Goal: Check status: Check status

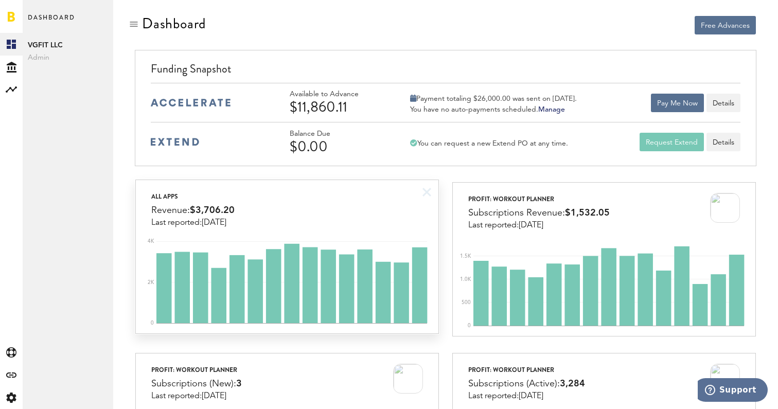
click at [392, 223] on div "All apps Revenue: $3,706.20 Last reported: [DATE]" at bounding box center [287, 203] width 302 height 47
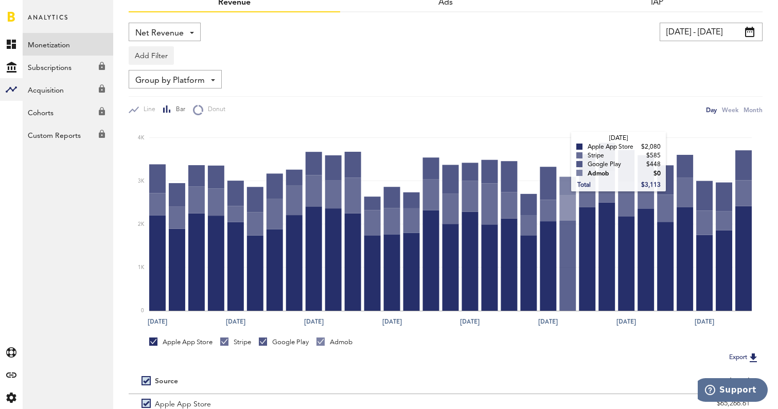
scroll to position [155, 0]
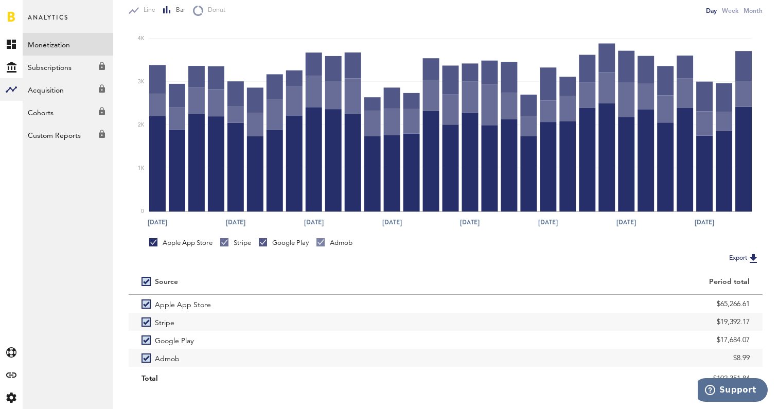
click at [182, 249] on div "Apple App Store" at bounding box center [180, 244] width 63 height 13
click at [276, 240] on div "Google Play" at bounding box center [284, 242] width 50 height 9
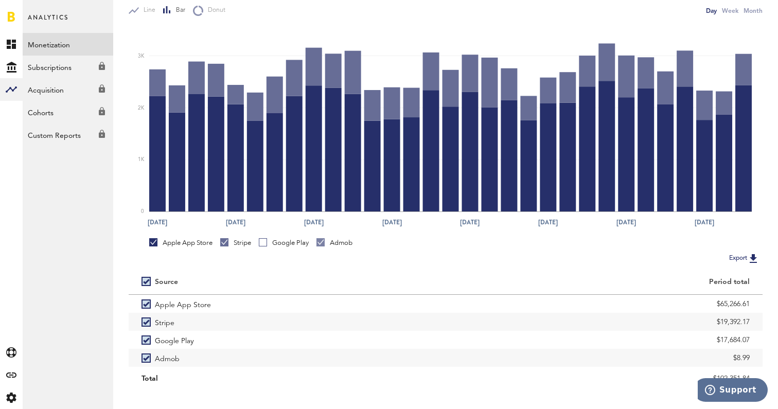
click at [331, 242] on div "Admob" at bounding box center [334, 242] width 36 height 9
click at [204, 237] on div "Apple App Store Stripe Google Play Admob" at bounding box center [446, 242] width 634 height 20
click at [202, 238] on div "Apple App Store" at bounding box center [180, 242] width 63 height 9
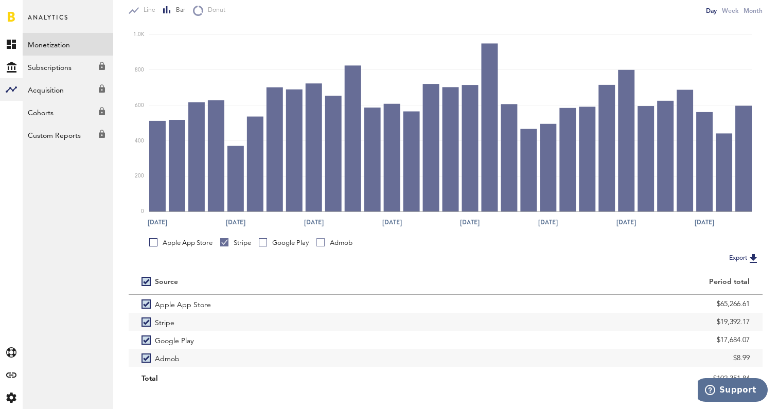
click at [188, 245] on div "Apple App Store" at bounding box center [180, 242] width 63 height 9
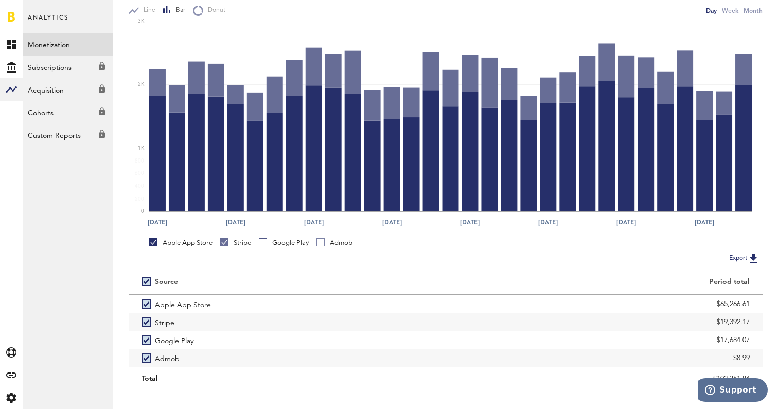
click at [240, 244] on div "Stripe" at bounding box center [235, 242] width 31 height 9
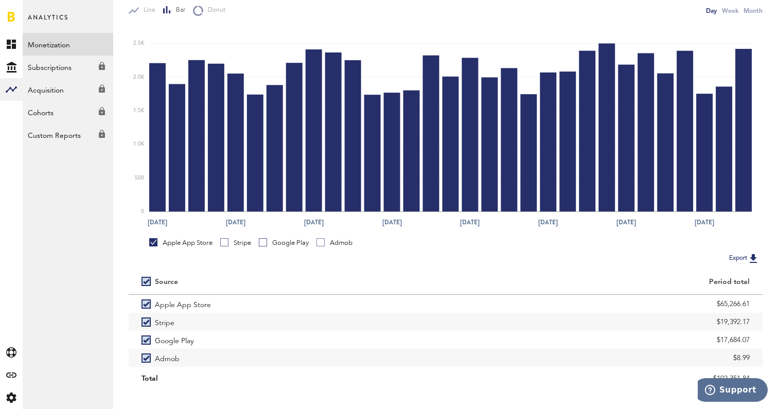
click at [269, 243] on div "Google Play" at bounding box center [284, 242] width 50 height 9
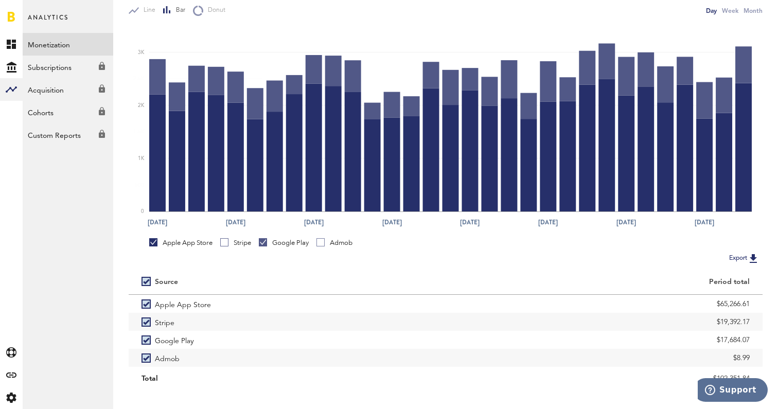
click at [187, 241] on div "Apple App Store" at bounding box center [180, 242] width 63 height 9
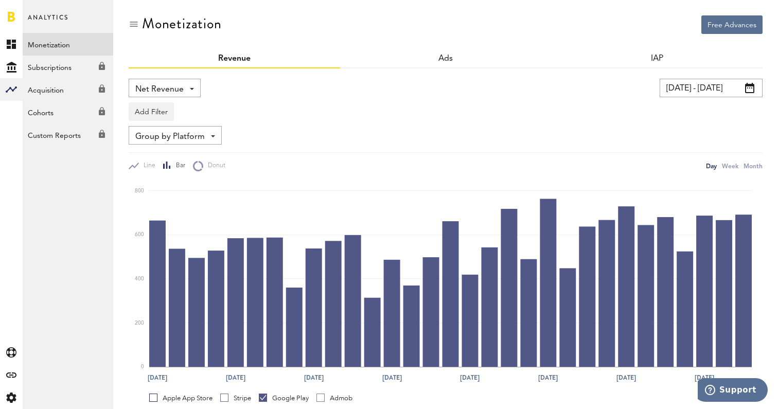
scroll to position [0, 0]
click at [10, 14] on link at bounding box center [11, 16] width 7 height 10
